Goal: Task Accomplishment & Management: Manage account settings

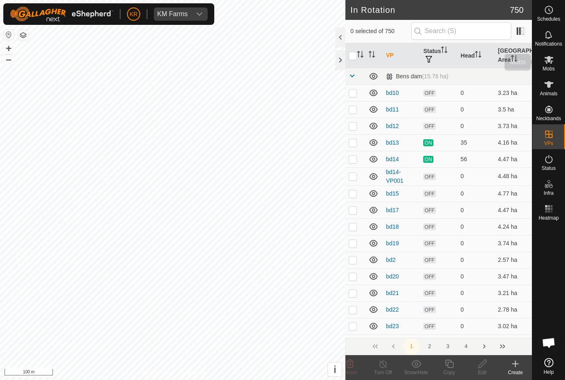
click at [553, 63] on icon at bounding box center [549, 60] width 10 height 10
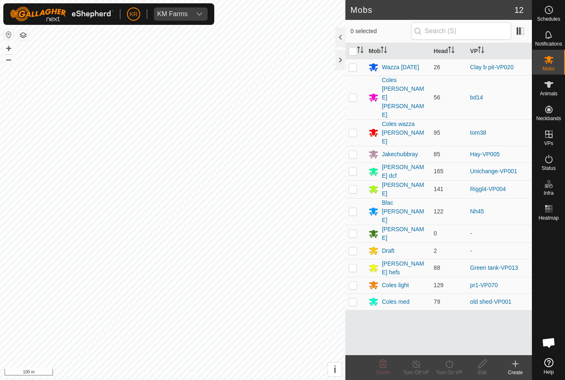
click at [353, 281] on p-checkbox at bounding box center [353, 284] width 8 height 7
checkbox input "true"
click at [411, 367] on icon at bounding box center [416, 363] width 10 height 10
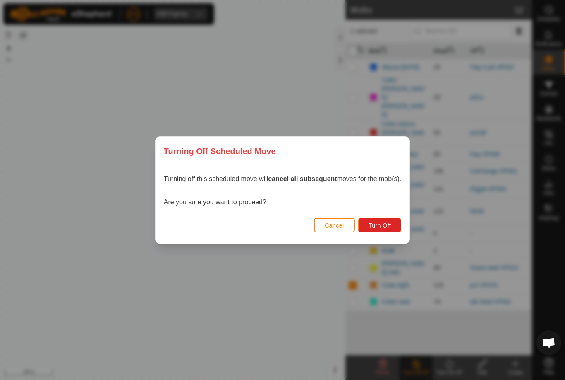
click at [385, 222] on span "Turn Off" at bounding box center [380, 225] width 23 height 7
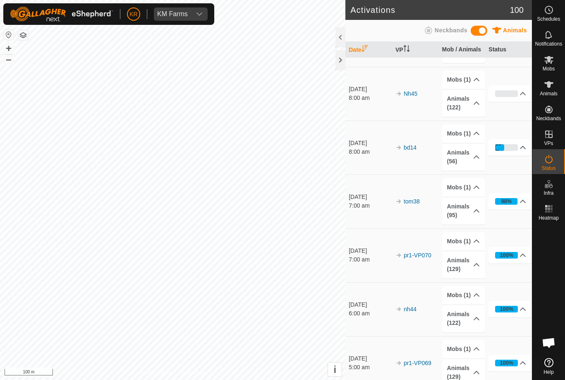
scroll to position [45, 0]
click at [561, 63] on div "Mobs" at bounding box center [549, 62] width 33 height 25
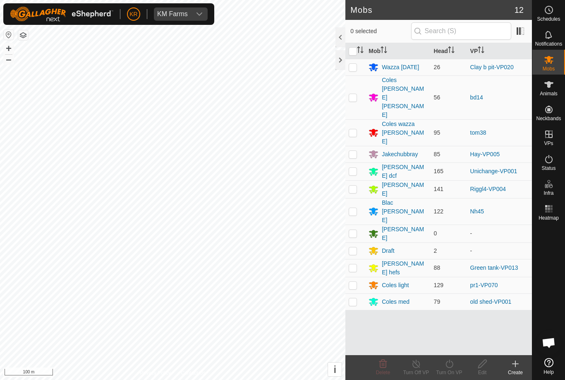
click at [356, 168] on p-checkbox at bounding box center [353, 171] width 8 height 7
checkbox input "true"
click at [450, 364] on icon at bounding box center [450, 363] width 10 height 10
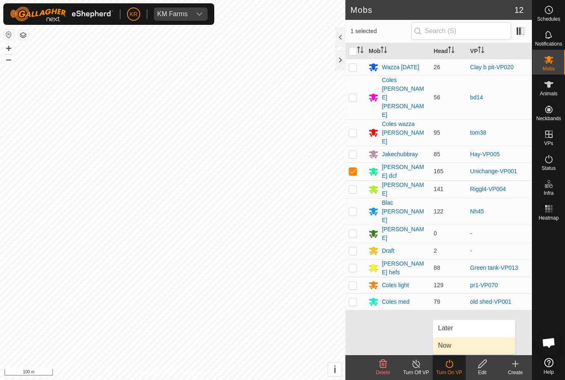
click at [458, 345] on link "Now" at bounding box center [474, 345] width 82 height 17
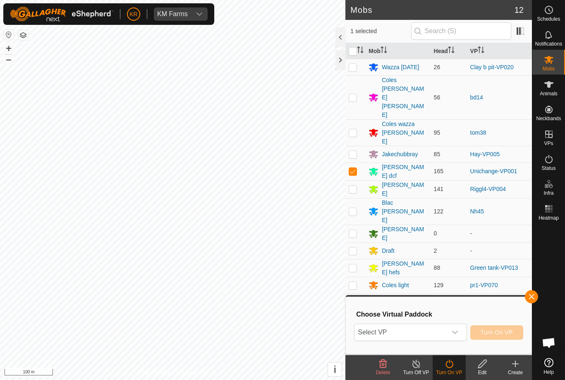
click at [455, 330] on icon "dropdown trigger" at bounding box center [455, 332] width 7 height 7
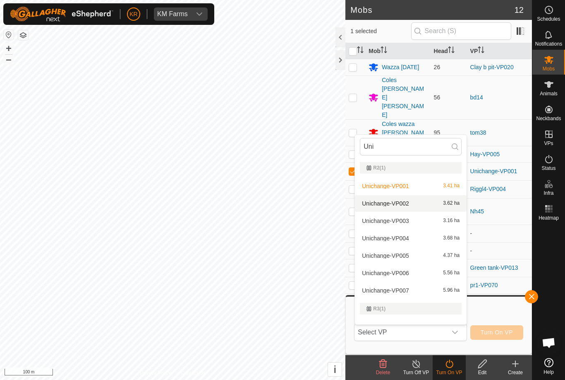
type input "Uni"
click at [410, 203] on div "Unichange-VP002 3.62 ha" at bounding box center [411, 203] width 102 height 10
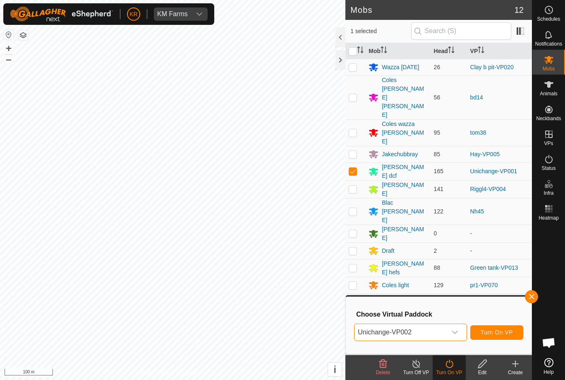
click at [509, 327] on button "Turn On VP" at bounding box center [497, 332] width 53 height 14
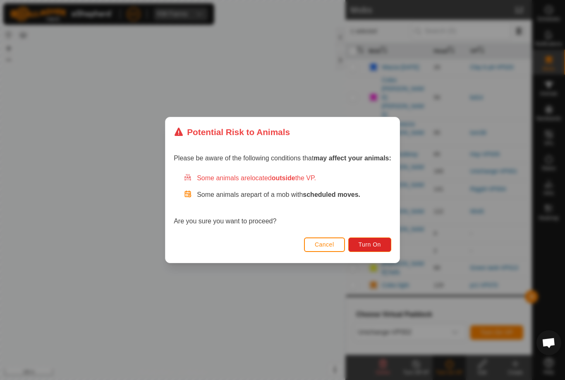
click at [375, 240] on button "Turn On" at bounding box center [370, 244] width 43 height 14
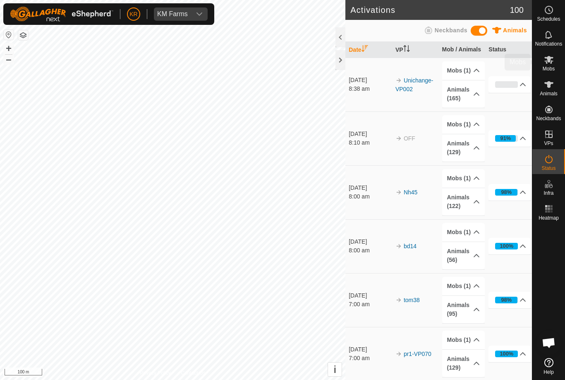
click at [551, 59] on icon at bounding box center [549, 60] width 10 height 10
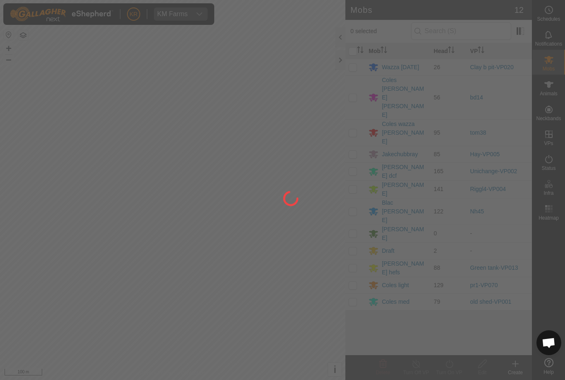
click at [355, 235] on div at bounding box center [282, 190] width 565 height 380
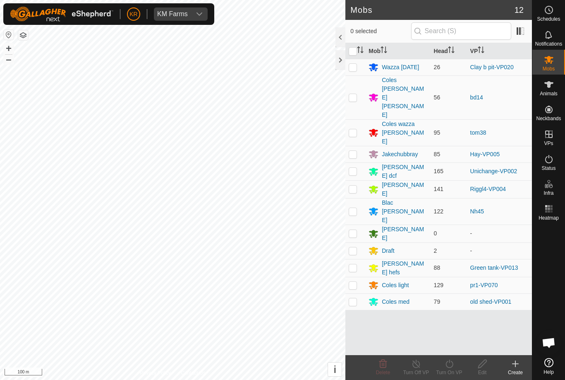
click at [408, 281] on div "Coles light" at bounding box center [395, 285] width 27 height 9
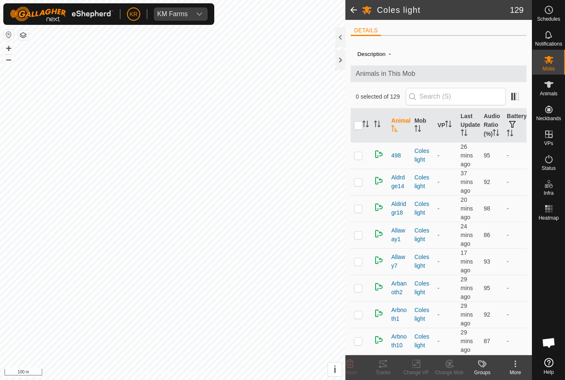
click at [404, 237] on span "Allaway1" at bounding box center [400, 234] width 17 height 17
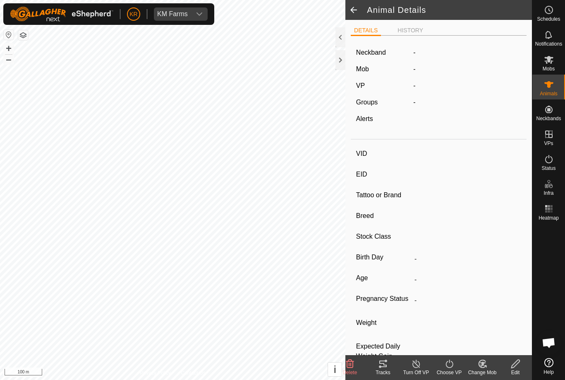
type input "Allaway1"
type input "-"
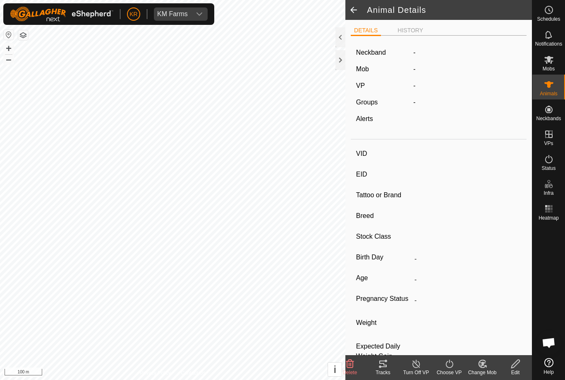
type input "0 kg"
type input "-"
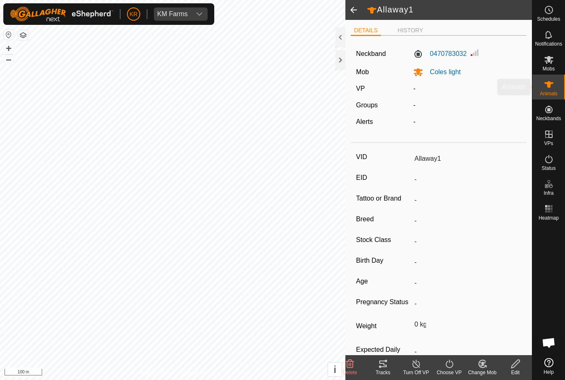
click at [553, 88] on icon at bounding box center [549, 84] width 10 height 10
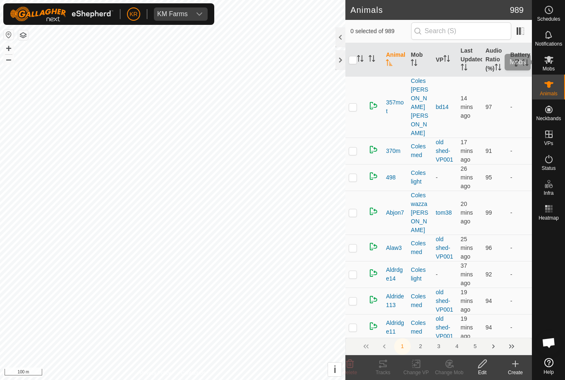
click at [550, 58] on icon at bounding box center [549, 60] width 9 height 8
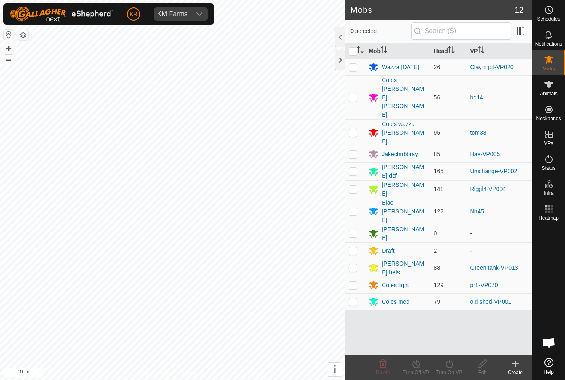
click at [405, 281] on div "Coles light" at bounding box center [395, 285] width 27 height 9
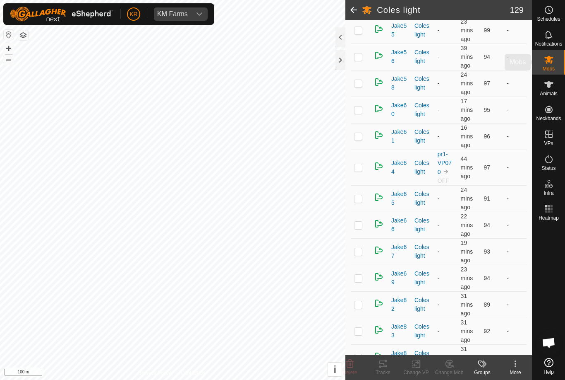
scroll to position [1438, 0]
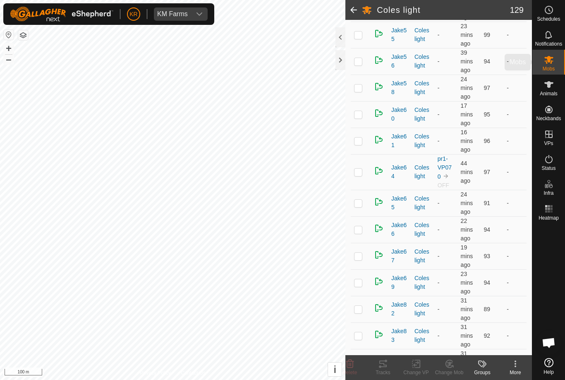
click at [553, 68] on span "Mobs" at bounding box center [549, 68] width 12 height 5
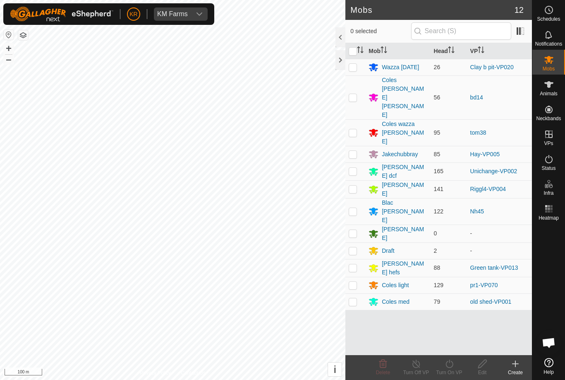
click at [398, 163] on div "[PERSON_NAME] dcf" at bounding box center [404, 171] width 45 height 17
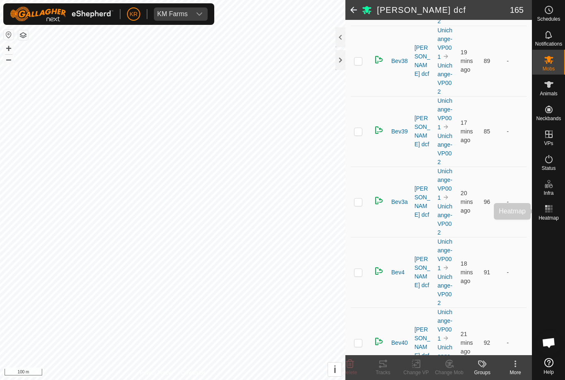
scroll to position [2472, 0]
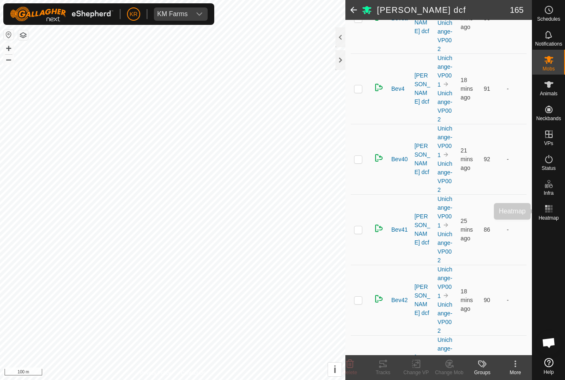
click at [540, 219] on span "Heatmap" at bounding box center [549, 217] width 20 height 5
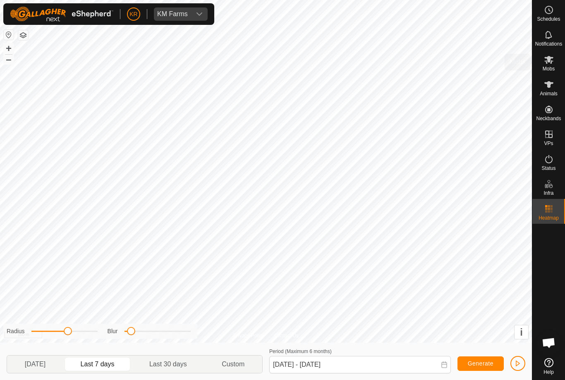
click at [551, 67] on span "Mobs" at bounding box center [549, 68] width 12 height 5
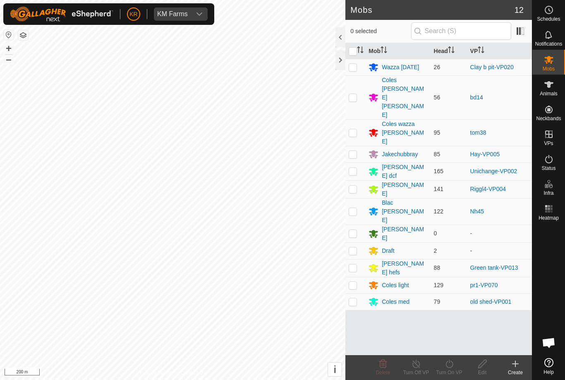
click at [406, 120] on div "Coles wazza [PERSON_NAME]" at bounding box center [404, 133] width 45 height 26
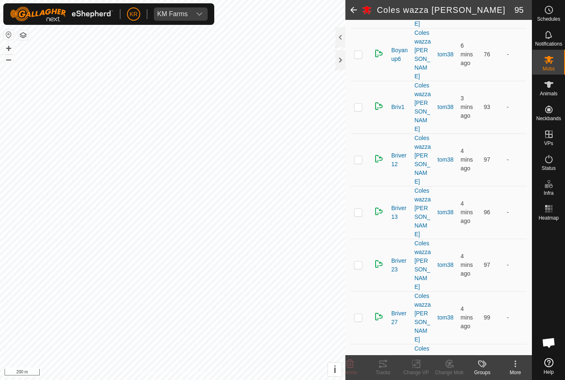
scroll to position [272, 0]
click at [550, 11] on icon at bounding box center [549, 10] width 1 height 2
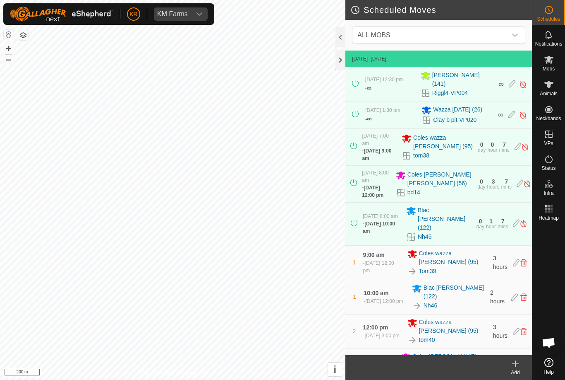
click at [486, 34] on span "ALL MOBS" at bounding box center [430, 35] width 153 height 17
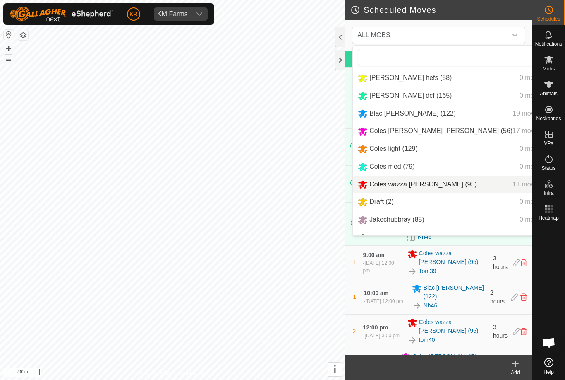
click at [416, 187] on span "Coles wazza [PERSON_NAME] (95)" at bounding box center [424, 183] width 108 height 7
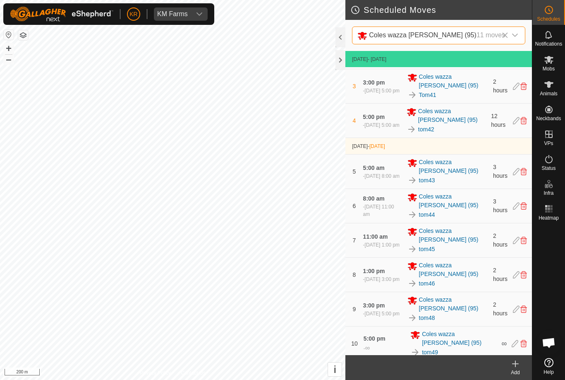
scroll to position [103, 0]
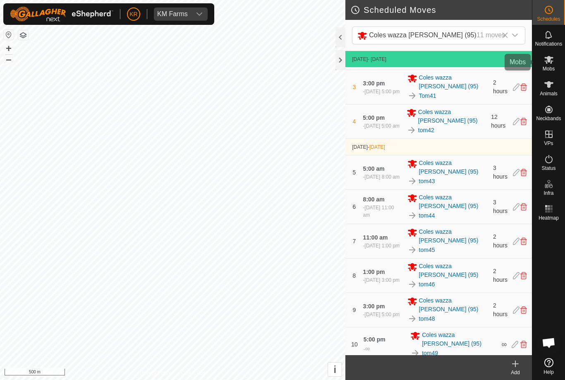
click at [547, 66] on span "Mobs" at bounding box center [549, 68] width 12 height 5
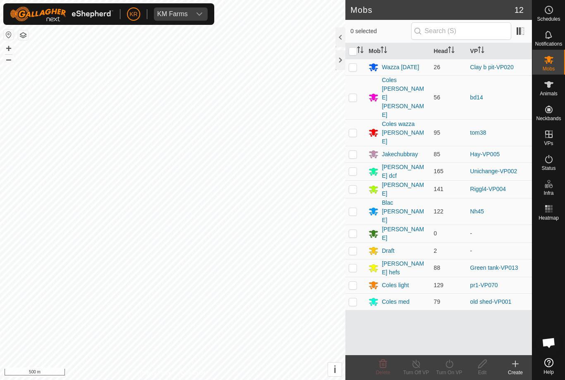
click at [356, 64] on p-checkbox at bounding box center [353, 67] width 8 height 7
checkbox input "true"
click at [418, 365] on line at bounding box center [416, 364] width 7 height 7
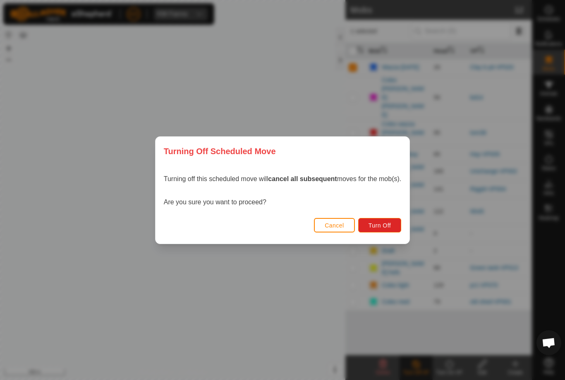
click at [381, 224] on span "Turn Off" at bounding box center [380, 225] width 23 height 7
